Goal: Task Accomplishment & Management: Complete application form

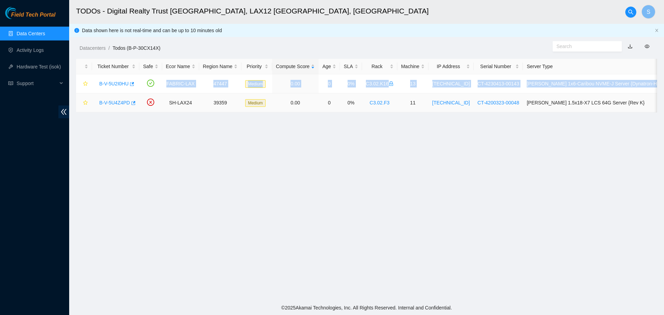
click at [112, 102] on link "B-V-5U4Z4PD" at bounding box center [114, 103] width 31 height 6
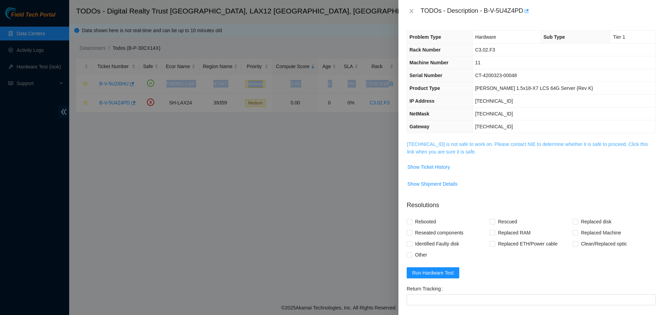
click at [482, 144] on link "184.28.73.14 is not safe to work on. Please contact NIE to determine whether it…" at bounding box center [527, 148] width 241 height 13
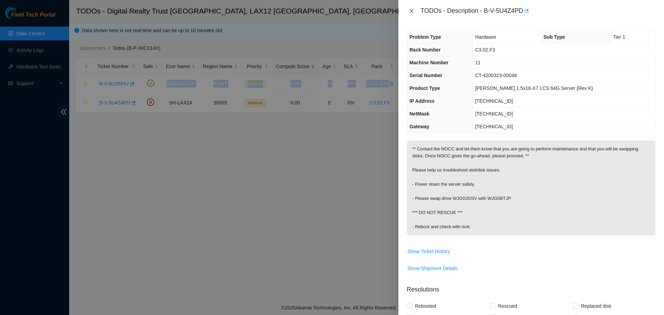
click at [414, 11] on icon "close" at bounding box center [412, 11] width 6 height 6
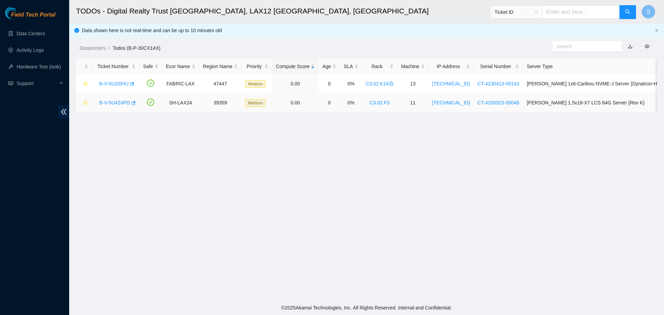
click at [115, 102] on link "B-V-5U4Z4PD" at bounding box center [114, 103] width 31 height 6
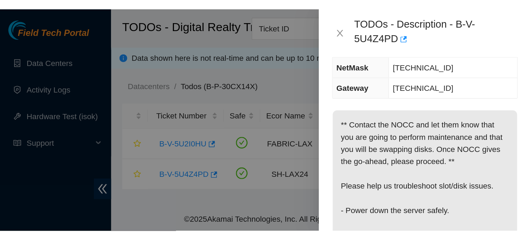
scroll to position [100, 0]
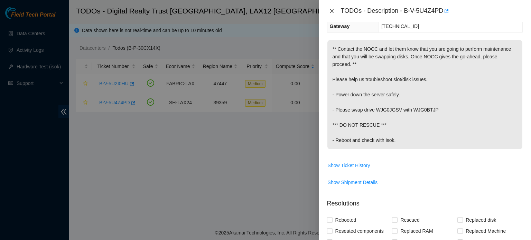
click at [332, 10] on icon "close" at bounding box center [332, 11] width 6 height 6
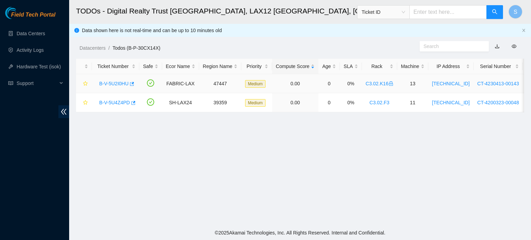
click at [117, 84] on link "B-V-5U2I0HU" at bounding box center [113, 84] width 29 height 6
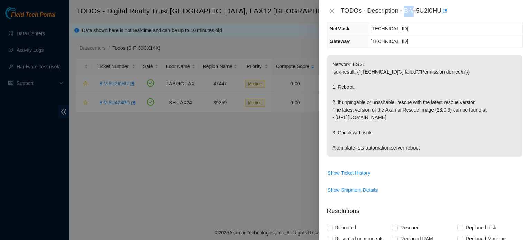
drag, startPoint x: 405, startPoint y: 10, endPoint x: 415, endPoint y: 12, distance: 9.9
click at [415, 12] on div "TODOs - Description - B-V-5U2I0HU" at bounding box center [432, 11] width 182 height 11
click at [447, 49] on div "Problem Type Software Sub Type Tier 1 - Secure Rack Number C3.02.K16 Machine Nu…" at bounding box center [425, 131] width 212 height 218
click at [331, 12] on icon "close" at bounding box center [332, 11] width 6 height 6
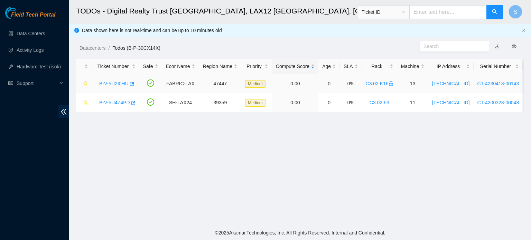
click at [108, 82] on link "B-V-5U2I0HU" at bounding box center [113, 84] width 29 height 6
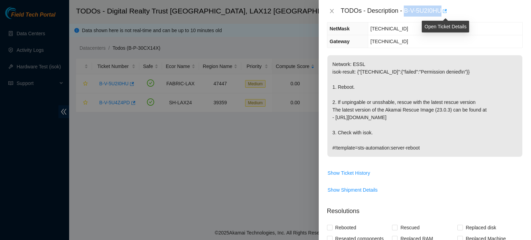
drag, startPoint x: 404, startPoint y: 11, endPoint x: 446, endPoint y: 14, distance: 42.0
click at [446, 14] on div "TODOs - Description - B-V-5U2I0HU" at bounding box center [432, 11] width 182 height 11
copy div "B-V-5U2I0HU"
click at [330, 10] on icon "close" at bounding box center [332, 11] width 6 height 6
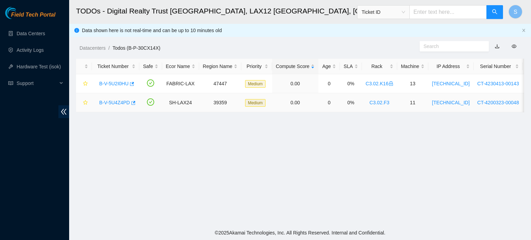
click at [112, 104] on link "B-V-5U4Z4PD" at bounding box center [114, 103] width 31 height 6
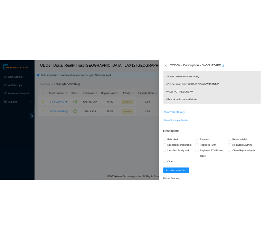
scroll to position [260, 0]
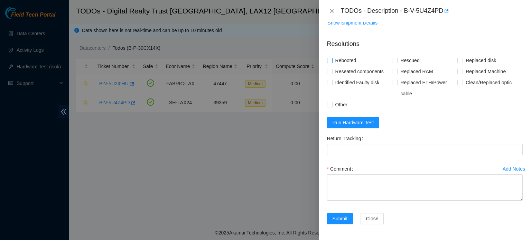
click at [340, 58] on span "Rebooted" at bounding box center [346, 60] width 27 height 11
click at [332, 58] on input "Rebooted" at bounding box center [329, 60] width 5 height 5
checkbox input "true"
click at [377, 111] on form "Resolutions Rebooted Rescued Replaced disk Reseated components Replaced RAM Rep…" at bounding box center [425, 133] width 196 height 199
click at [376, 112] on form "Resolutions Rebooted Rescued Replaced disk Reseated components Replaced RAM Rep…" at bounding box center [425, 133] width 196 height 199
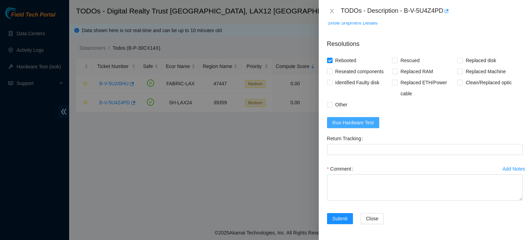
click at [368, 121] on span "Run Hardware Test" at bounding box center [354, 123] width 42 height 8
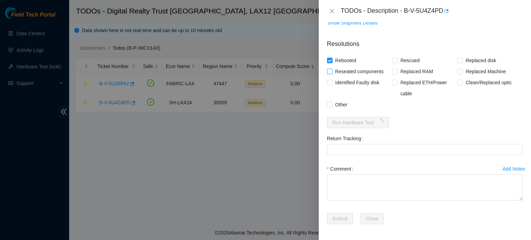
click at [358, 73] on span "Reseated components" at bounding box center [360, 71] width 54 height 11
click at [332, 73] on input "Reseated components" at bounding box center [329, 71] width 5 height 5
checkbox input "true"
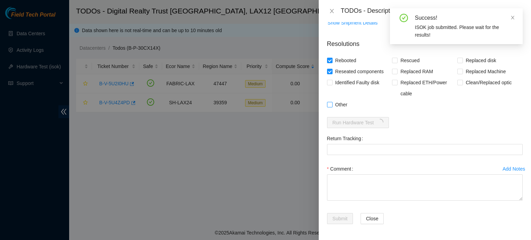
click at [340, 105] on span "Other" at bounding box center [342, 104] width 18 height 11
click at [332, 105] on input "Other" at bounding box center [329, 104] width 5 height 5
checkbox input "true"
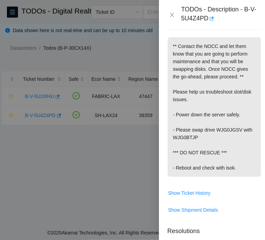
scroll to position [155, 0]
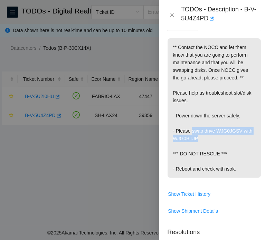
drag, startPoint x: 200, startPoint y: 129, endPoint x: 191, endPoint y: 126, distance: 10.0
click at [191, 126] on p "** Contact the NOCC and let them know that you are going to perform maintenance…" at bounding box center [214, 108] width 93 height 140
copy p "swap drive WJG0JGSV with WJG0BTJP"
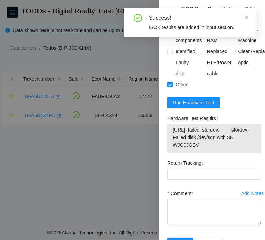
scroll to position [398, 0]
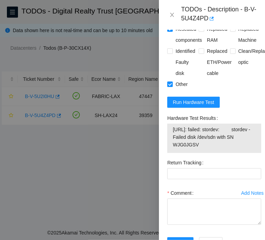
drag, startPoint x: 217, startPoint y: 137, endPoint x: 202, endPoint y: 124, distance: 19.9
click at [202, 126] on span "[URL]: failed: stordev: stordev - Failed disk /dev/sdn with SN WJG0JGSV" at bounding box center [214, 137] width 83 height 23
copy span "failed: stordev: stordev - Failed disk /dev/sdn with SN WJG0JGSV"
click at [245, 103] on form "Resolutions Rebooted Rescued Replaced disk Reseated components Replaced RAM Rep…" at bounding box center [214, 118] width 94 height 277
drag, startPoint x: 202, startPoint y: 135, endPoint x: 176, endPoint y: 122, distance: 29.2
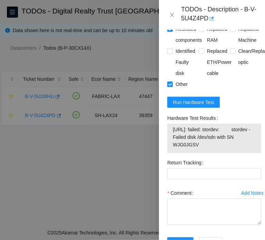
click at [176, 126] on span "[URL]: failed: stordev: stordev - Failed disk /dev/sdn with SN WJG0JGSV" at bounding box center [214, 137] width 83 height 23
click at [220, 113] on div "Hardware Test Results" at bounding box center [214, 118] width 94 height 11
drag, startPoint x: 245, startPoint y: 10, endPoint x: 222, endPoint y: 18, distance: 24.2
click at [222, 18] on div "TODOs - Description - B-V-5U4Z4PD" at bounding box center [219, 15] width 76 height 19
copy div "B-V-5U4Z4PD"
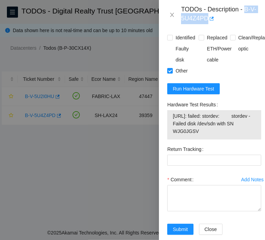
scroll to position [425, 0]
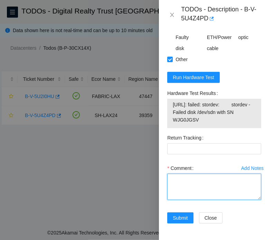
click at [205, 177] on textarea "Comment" at bounding box center [214, 187] width 94 height 26
paste textarea "**********"
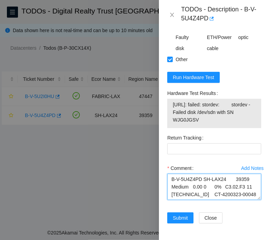
scroll to position [196, 0]
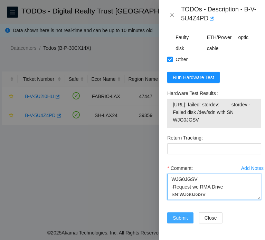
type textarea "**********"
click at [179, 213] on button "Submit" at bounding box center [180, 218] width 26 height 11
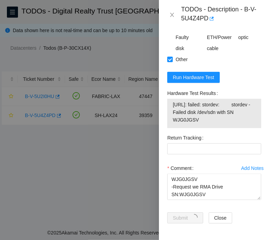
scroll to position [198, 0]
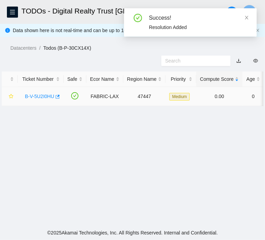
click at [39, 99] on link "B-V-5U2I0HU" at bounding box center [39, 97] width 29 height 6
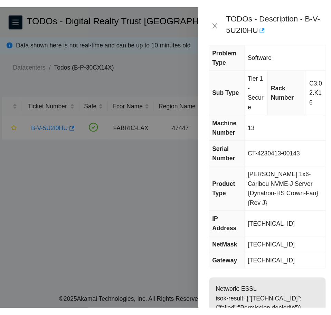
scroll to position [0, 0]
